Goal: Information Seeking & Learning: Learn about a topic

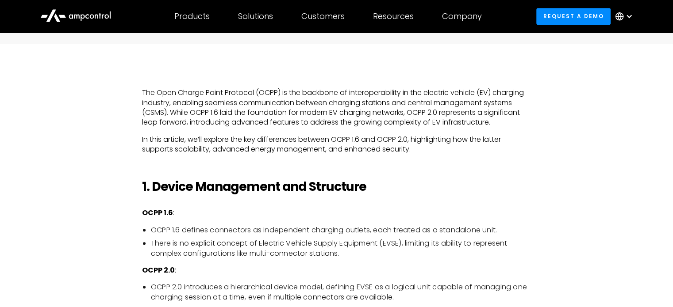
scroll to position [538, 0]
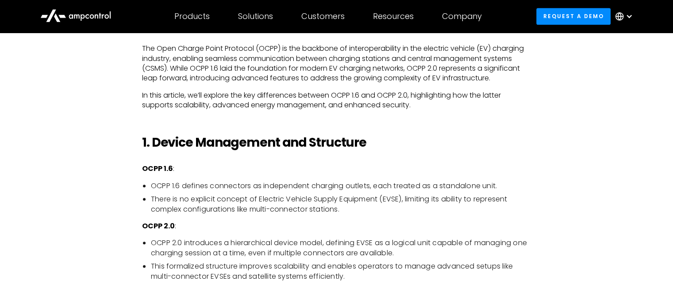
click at [323, 190] on li "OCPP 1.6 defines connectors as independent charging outlets, each treated as a …" at bounding box center [341, 186] width 380 height 10
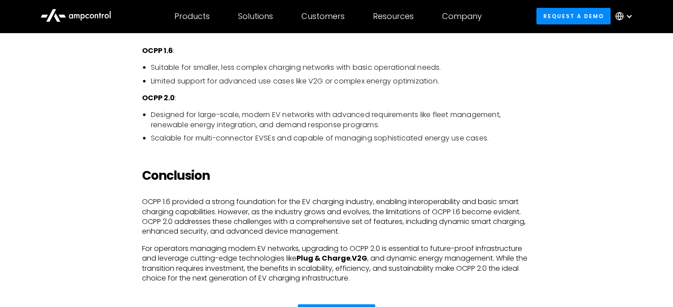
scroll to position [2086, 0]
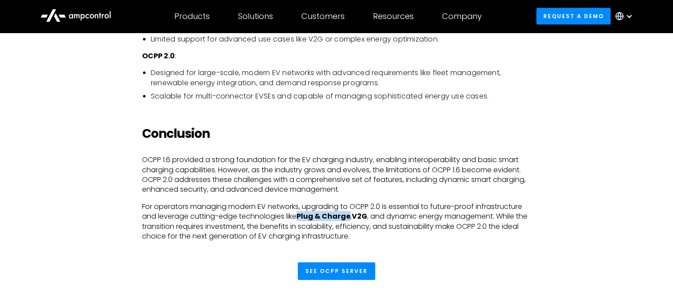
drag, startPoint x: 301, startPoint y: 217, endPoint x: 352, endPoint y: 215, distance: 50.9
click at [352, 215] on p "For operators managing modern EV networks, upgrading to OCPP 2.0 is essential t…" at bounding box center [336, 222] width 389 height 40
drag, startPoint x: 302, startPoint y: 161, endPoint x: 373, endPoint y: 161, distance: 71.2
click at [373, 161] on p "OCPP 1.6 provided a strong foundation for the EV charging industry, enabling in…" at bounding box center [336, 175] width 389 height 40
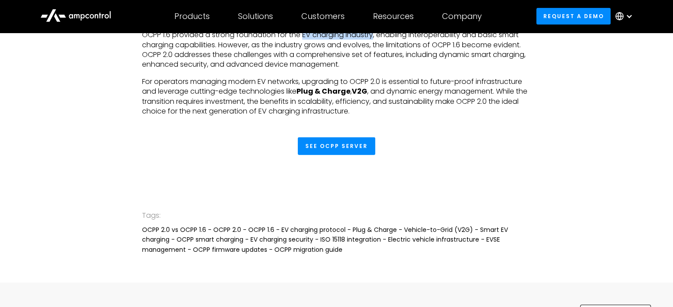
scroll to position [2263, 0]
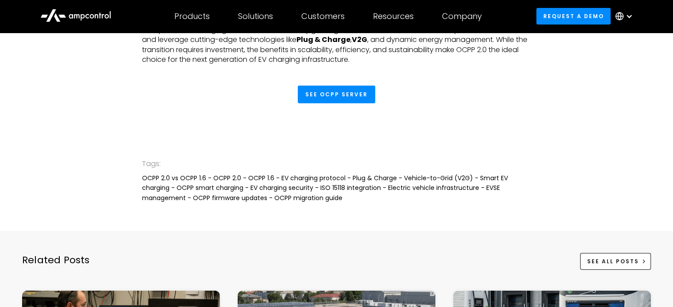
click at [335, 211] on div "Tags: OCPP 2.0 vs OCPP 1.6 - OCPP 2.0 - OCPP 1.6 - EV charging protocol - Plug …" at bounding box center [336, 180] width 389 height 101
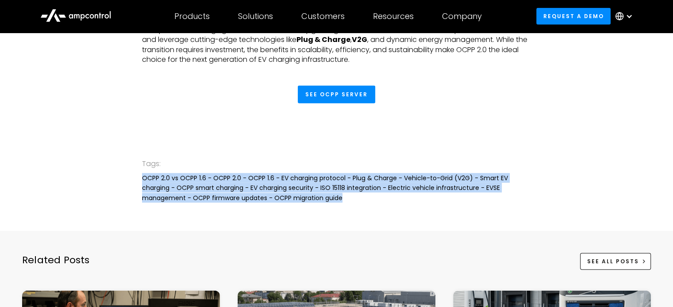
drag, startPoint x: 345, startPoint y: 200, endPoint x: 131, endPoint y: 184, distance: 214.3
click at [131, 184] on div "Tags: OCPP 2.0 vs OCPP 1.6 - OCPP 2.0 - OCPP 1.6 - EV charging protocol - Plug …" at bounding box center [336, 180] width 673 height 101
click at [323, 199] on div "OCPP 2.0 vs OCPP 1.6 - OCPP 2.0 - OCPP 1.6 - EV charging protocol - Plug & Char…" at bounding box center [336, 188] width 389 height 30
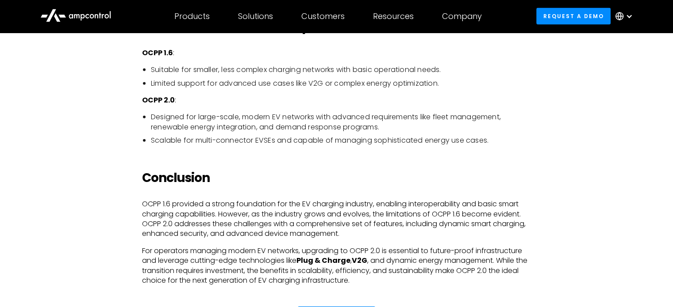
scroll to position [1909, 0]
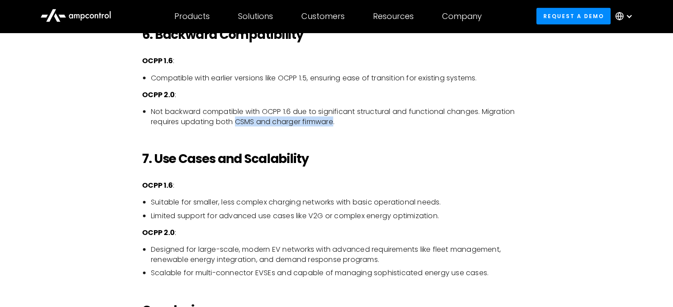
drag, startPoint x: 236, startPoint y: 123, endPoint x: 336, endPoint y: 119, distance: 100.0
click at [336, 119] on li "Not backward compatible with OCPP 1.6 due to significant structural and functio…" at bounding box center [341, 117] width 380 height 20
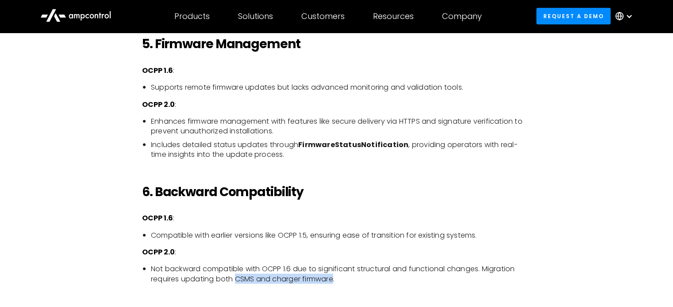
scroll to position [1733, 0]
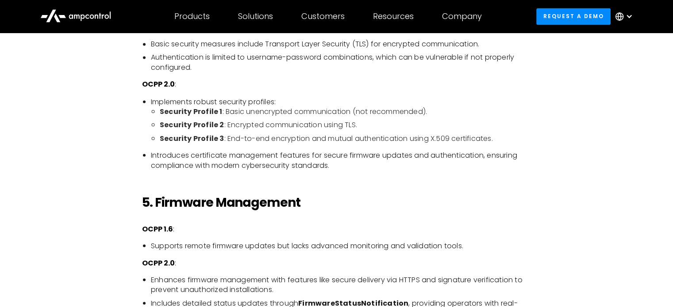
scroll to position [1556, 0]
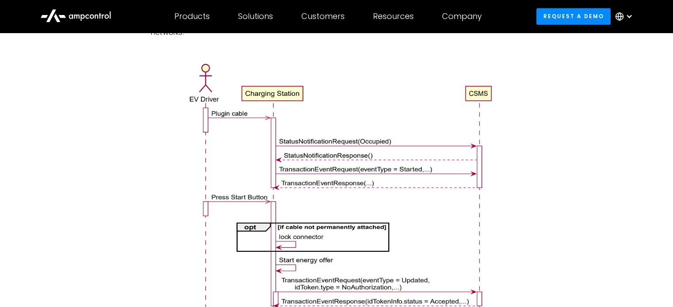
drag, startPoint x: 126, startPoint y: 145, endPoint x: 108, endPoint y: 138, distance: 18.9
click at [108, 138] on div "The Open Charge Point Protocol (OCPP) is the backbone of interoperability in th…" at bounding box center [336, 262] width 610 height 1764
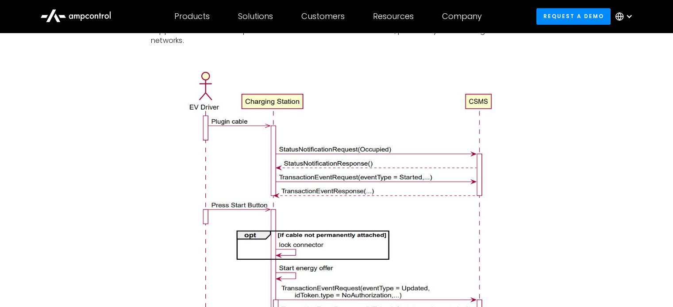
scroll to position [1202, 0]
